Goal: Task Accomplishment & Management: Use online tool/utility

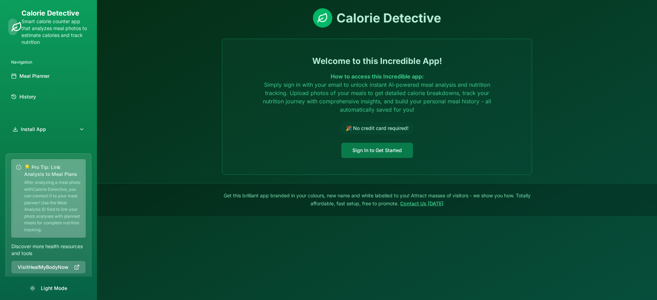
click at [381, 152] on button "Sign In to Get Started" at bounding box center [377, 150] width 72 height 15
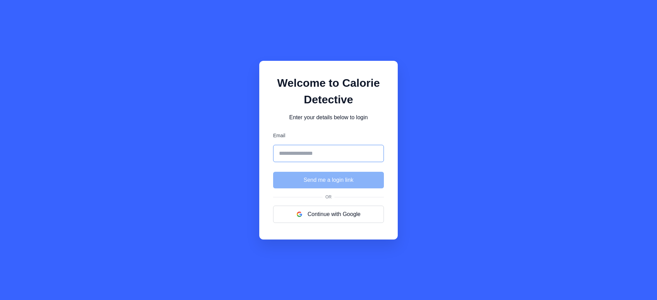
click at [308, 154] on input "Email" at bounding box center [328, 153] width 111 height 17
